Goal: Connect with others: Connect with other users

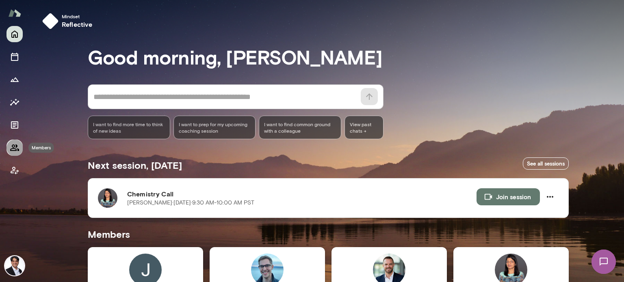
click at [13, 145] on icon "Members" at bounding box center [14, 148] width 9 height 7
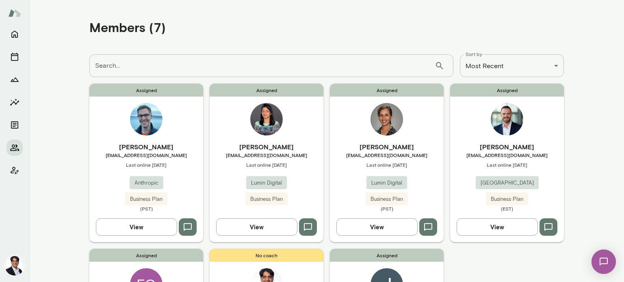
click at [274, 162] on span "Last online [DATE]" at bounding box center [267, 165] width 114 height 7
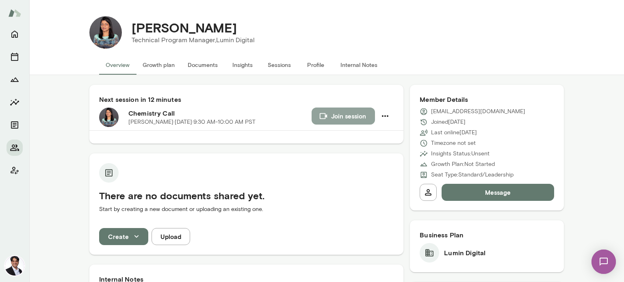
click at [358, 114] on button "Join session" at bounding box center [343, 116] width 63 height 17
